Goal: Navigation & Orientation: Find specific page/section

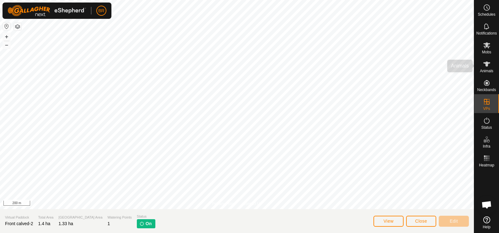
click at [499, 52] on html "BR Schedules Notifications Mobs Animals Neckbands VPs Status Infra Heatmap Help…" at bounding box center [249, 116] width 499 height 233
click at [420, 219] on span "Close" at bounding box center [422, 221] width 12 height 5
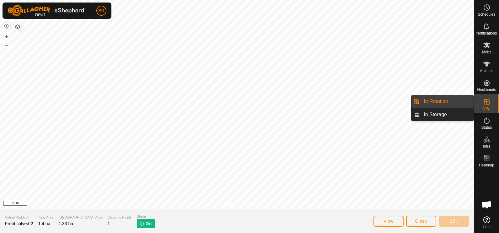
click at [487, 101] on icon at bounding box center [487, 102] width 8 height 8
click at [461, 101] on link "In Rotation" at bounding box center [447, 101] width 54 height 13
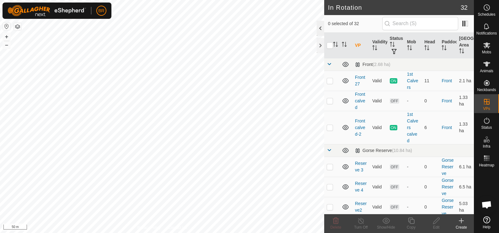
click at [317, 27] on div at bounding box center [321, 28] width 8 height 15
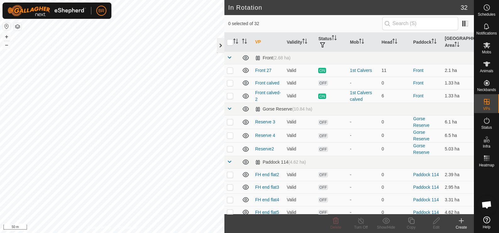
click at [221, 43] on div at bounding box center [221, 45] width 8 height 15
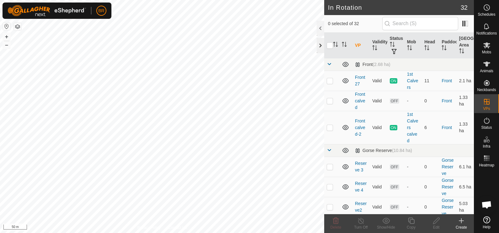
click at [320, 44] on div at bounding box center [321, 45] width 8 height 15
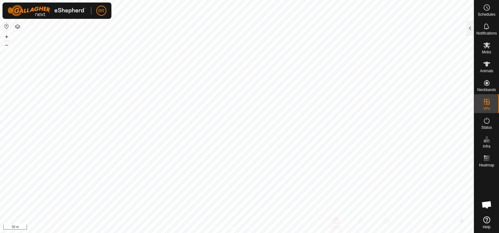
checkbox input "true"
checkbox input "false"
click at [482, 63] on es-animals-svg-icon at bounding box center [486, 64] width 11 height 10
click at [471, 27] on div at bounding box center [471, 28] width 8 height 15
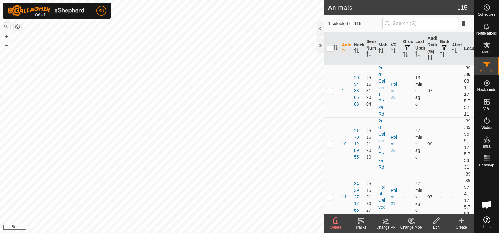
click at [344, 91] on span "1" at bounding box center [343, 91] width 3 height 7
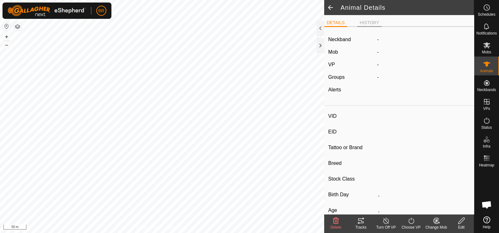
click at [370, 19] on li "HISTORY" at bounding box center [369, 23] width 24 height 8
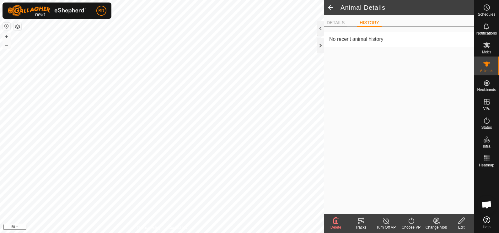
click at [336, 22] on li "DETAILS" at bounding box center [335, 23] width 23 height 8
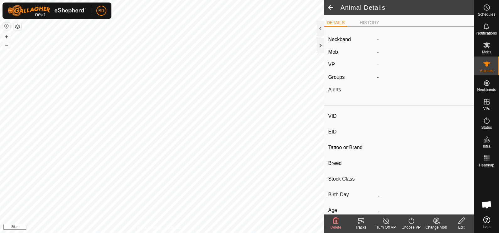
click at [328, 5] on span at bounding box center [330, 7] width 13 height 15
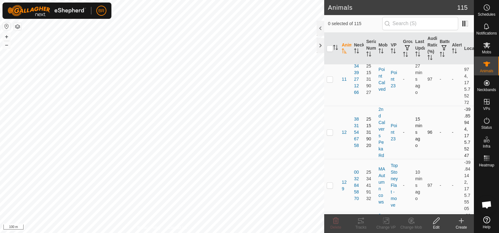
scroll to position [157, 0]
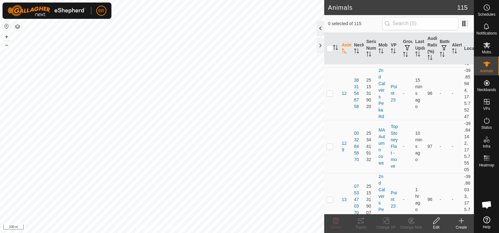
click at [320, 28] on div at bounding box center [321, 28] width 8 height 15
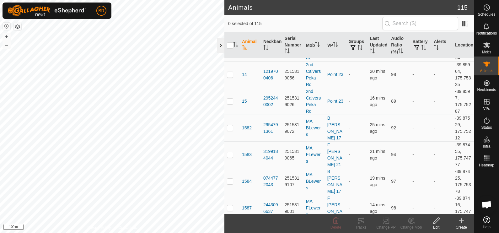
click at [220, 44] on div at bounding box center [221, 45] width 8 height 15
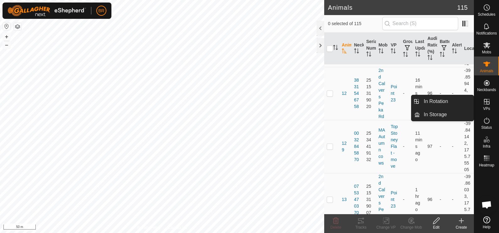
click at [491, 103] on es-virtualpaddocks-svg-icon at bounding box center [486, 102] width 11 height 10
click at [445, 103] on link "In Rotation" at bounding box center [447, 101] width 54 height 13
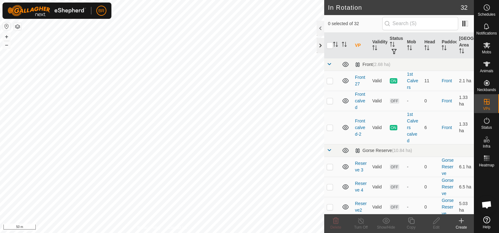
click at [318, 43] on div at bounding box center [321, 45] width 8 height 15
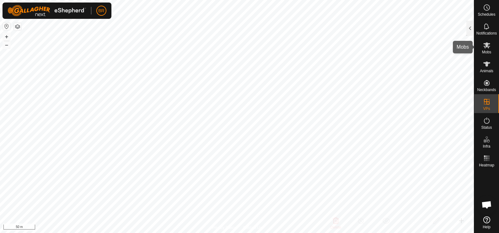
click at [484, 47] on icon at bounding box center [487, 45] width 8 height 8
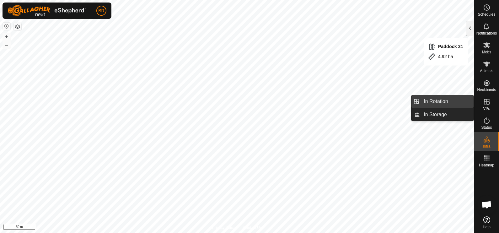
click at [440, 99] on link "In Rotation" at bounding box center [447, 101] width 54 height 13
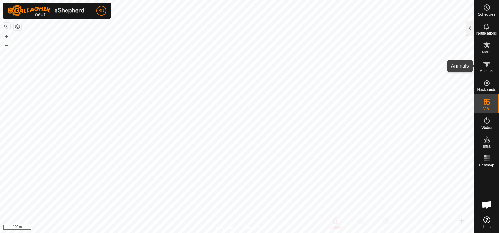
click at [484, 63] on icon at bounding box center [487, 64] width 7 height 5
click at [485, 46] on icon at bounding box center [487, 45] width 7 height 6
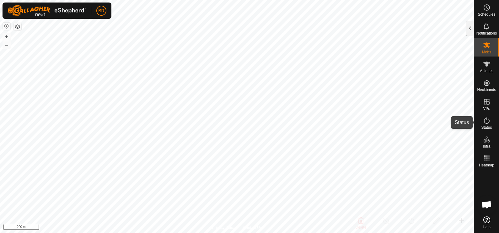
click at [487, 121] on icon at bounding box center [487, 121] width 8 height 8
click at [470, 25] on div at bounding box center [471, 28] width 8 height 15
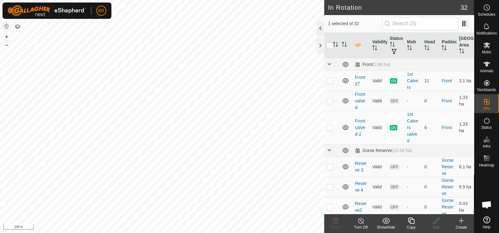
click at [320, 25] on div at bounding box center [321, 28] width 8 height 15
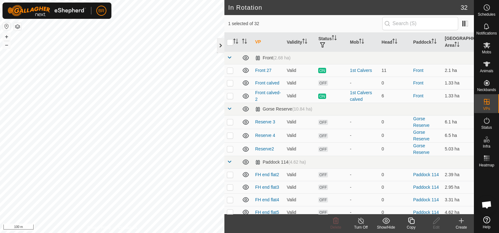
click at [218, 47] on div at bounding box center [221, 45] width 8 height 15
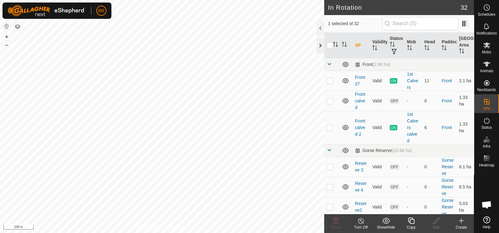
checkbox input "false"
checkbox input "true"
click at [324, 44] on div at bounding box center [321, 45] width 8 height 15
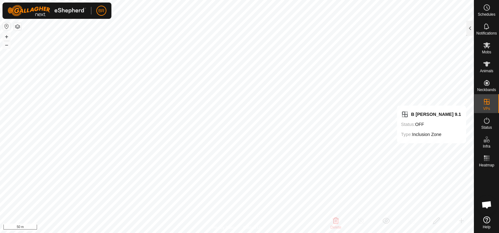
click at [460, 0] on html "BR Schedules Notifications Mobs Animals Neckbands VPs Status Infra Heatmap Help…" at bounding box center [249, 116] width 499 height 233
